Goal: Find specific page/section

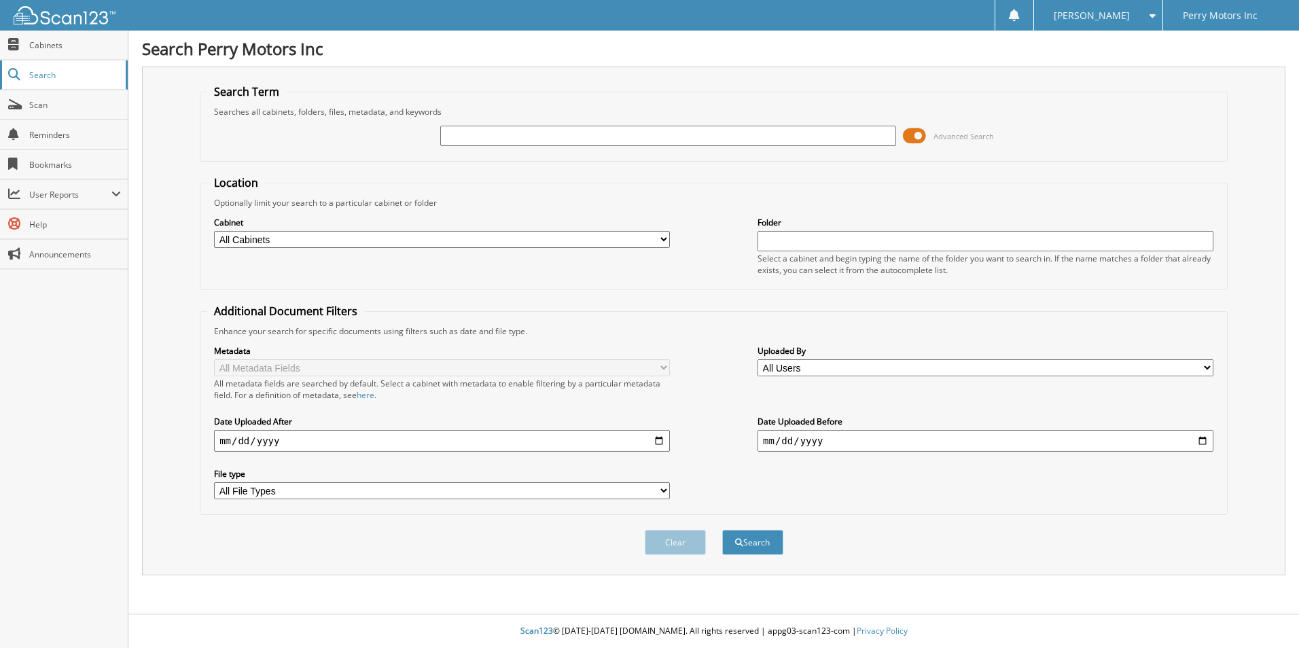
click at [67, 78] on span "Search" at bounding box center [74, 75] width 90 height 12
type input "136729"
click at [722, 530] on button "Search" at bounding box center [752, 542] width 61 height 25
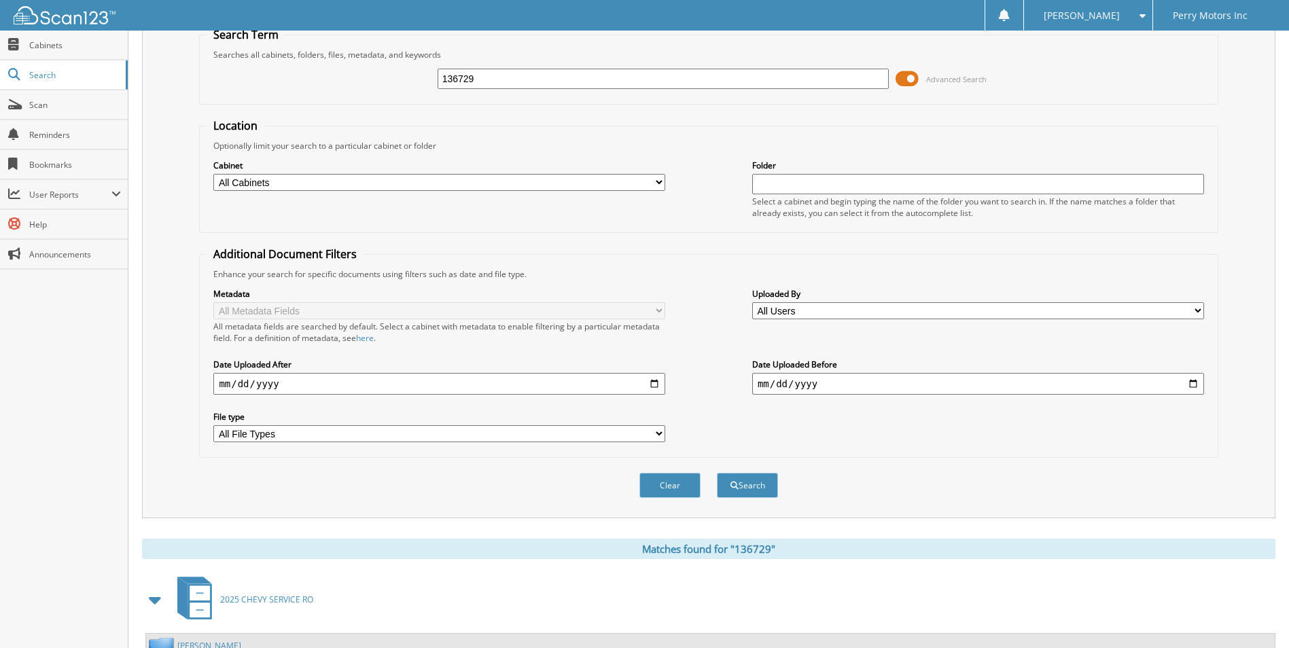
scroll to position [187, 0]
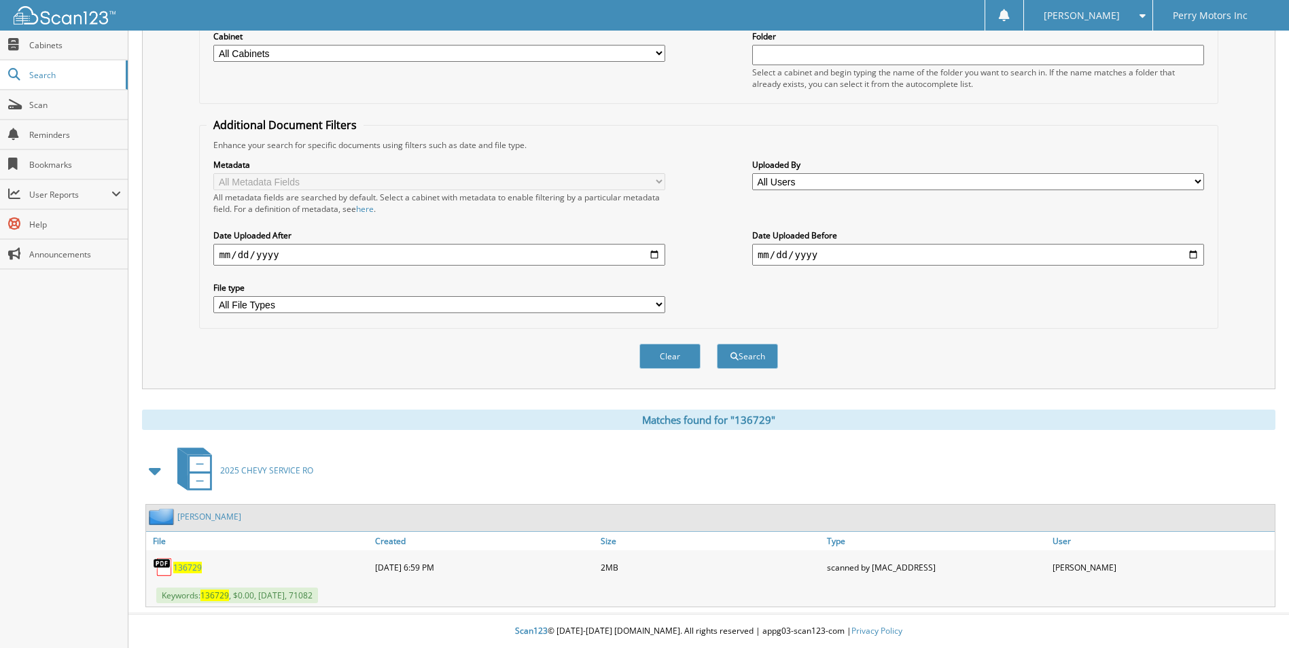
click at [190, 570] on span "136729" at bounding box center [187, 568] width 29 height 12
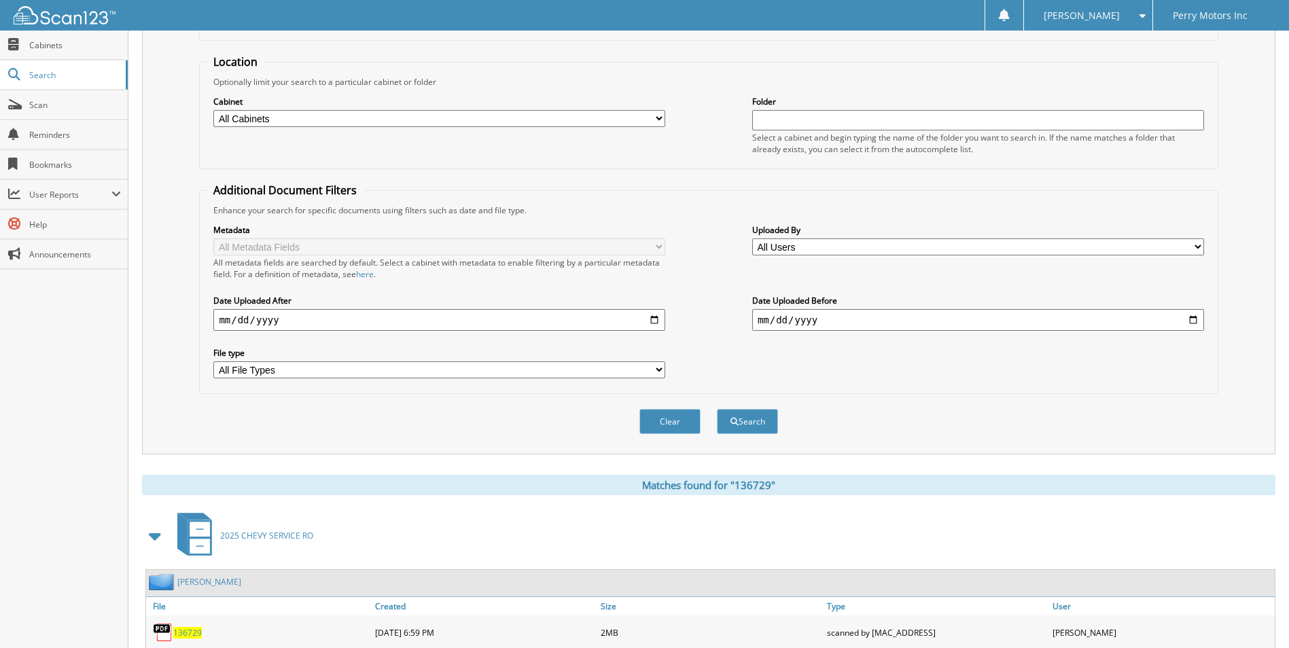
scroll to position [0, 0]
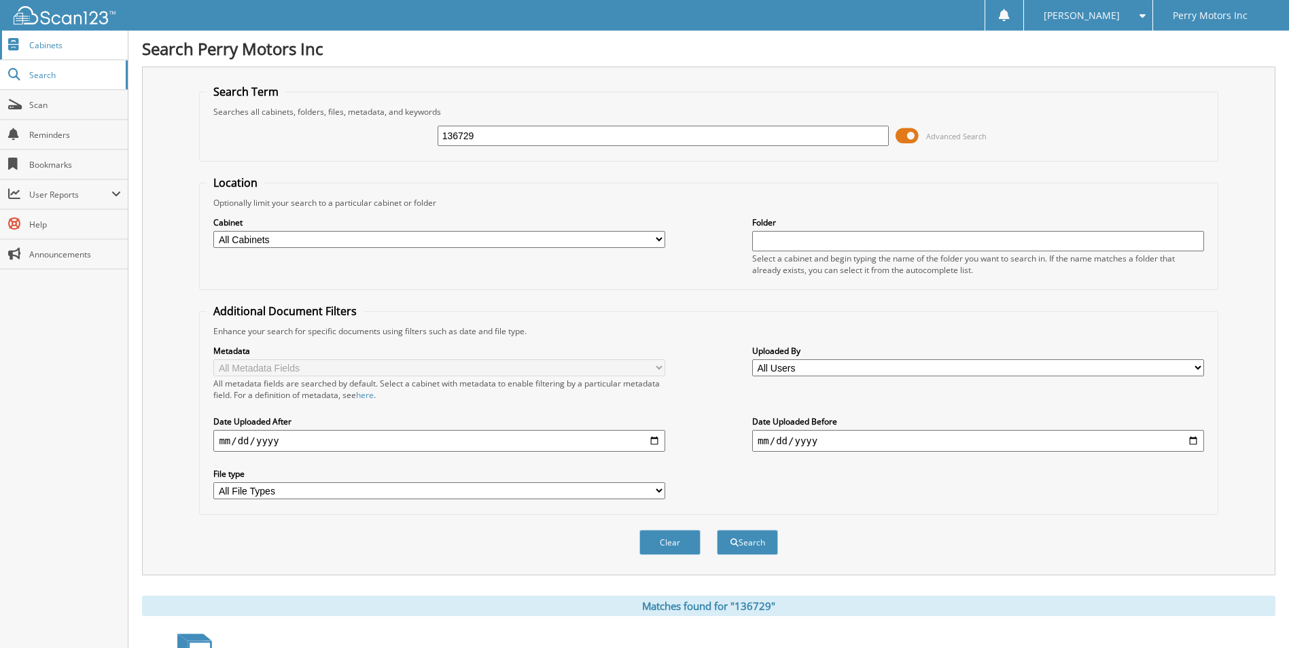
click at [81, 50] on span "Cabinets" at bounding box center [75, 45] width 92 height 12
